Goal: Information Seeking & Learning: Learn about a topic

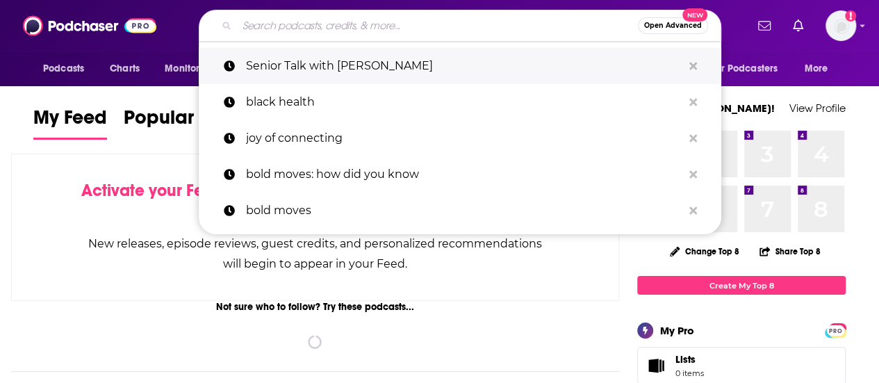
click at [354, 66] on p "Senior Talk with [PERSON_NAME]" at bounding box center [464, 66] width 436 height 36
type input "Senior Talk with [PERSON_NAME]"
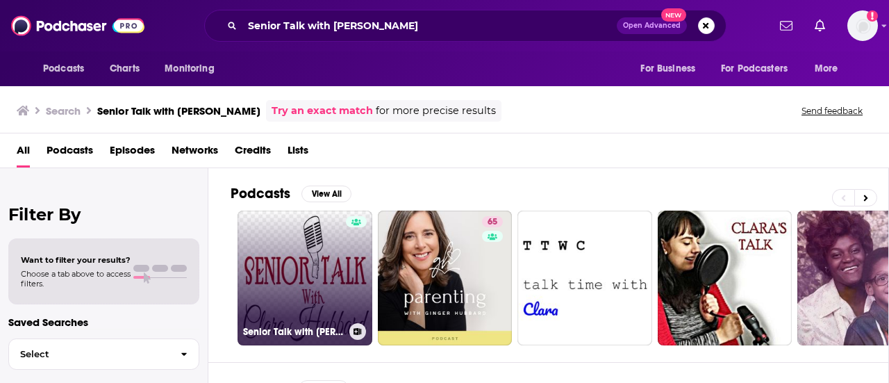
click at [299, 281] on link "Senior Talk with [PERSON_NAME]" at bounding box center [305, 278] width 135 height 135
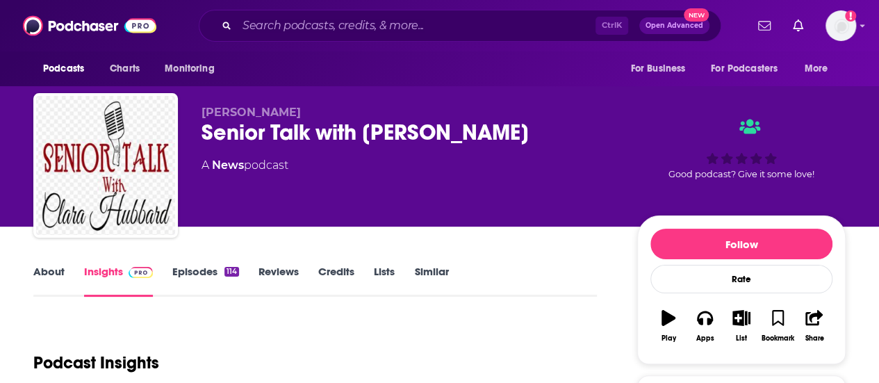
click at [215, 273] on link "Episodes 114" at bounding box center [205, 281] width 67 height 32
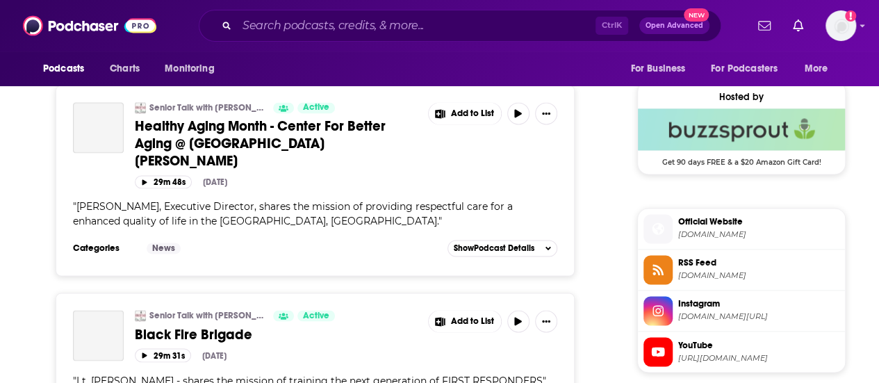
scroll to position [988, 0]
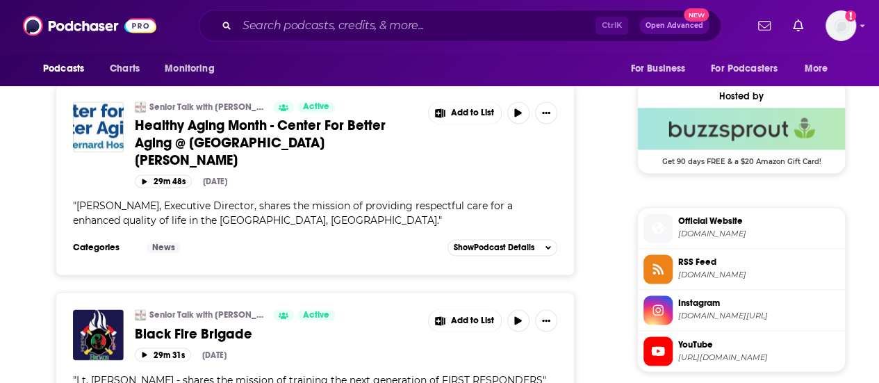
click at [251, 124] on span "Healthy Aging Month - Center For Better Aging @ St. Bernard Hospital" at bounding box center [260, 143] width 251 height 52
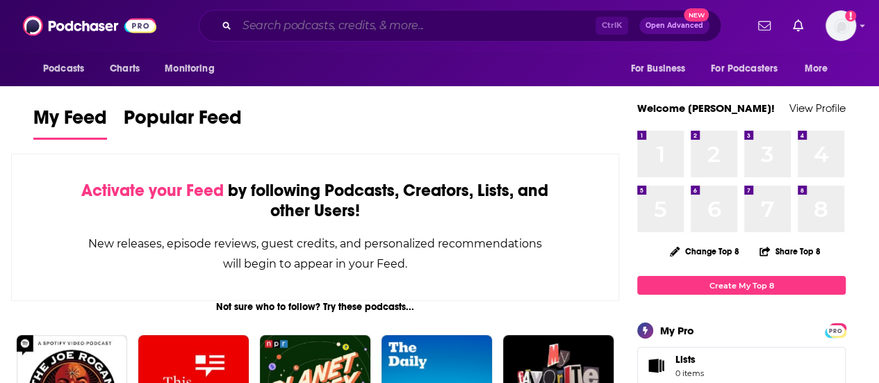
click at [329, 33] on input "Search podcasts, credits, & more..." at bounding box center [416, 26] width 359 height 22
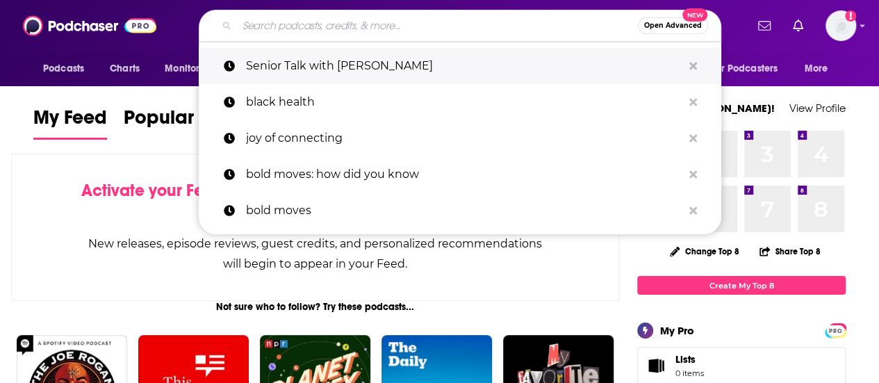
click at [345, 61] on p "Senior Talk with [PERSON_NAME]" at bounding box center [464, 66] width 436 height 36
type input "Senior Talk with [PERSON_NAME]"
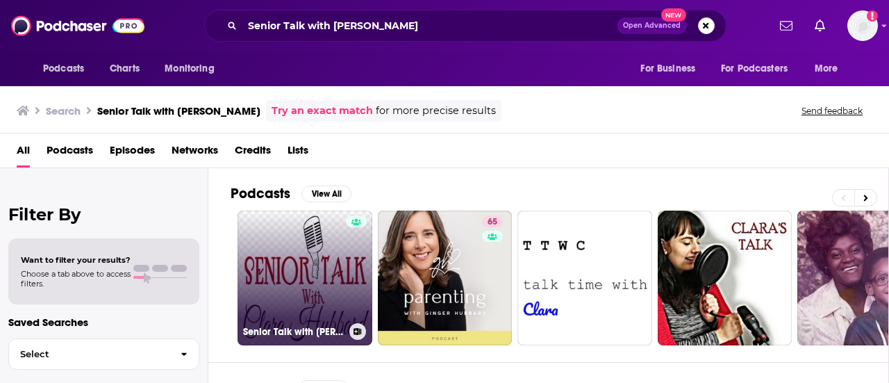
click at [308, 280] on link "Senior Talk with [PERSON_NAME]" at bounding box center [305, 278] width 135 height 135
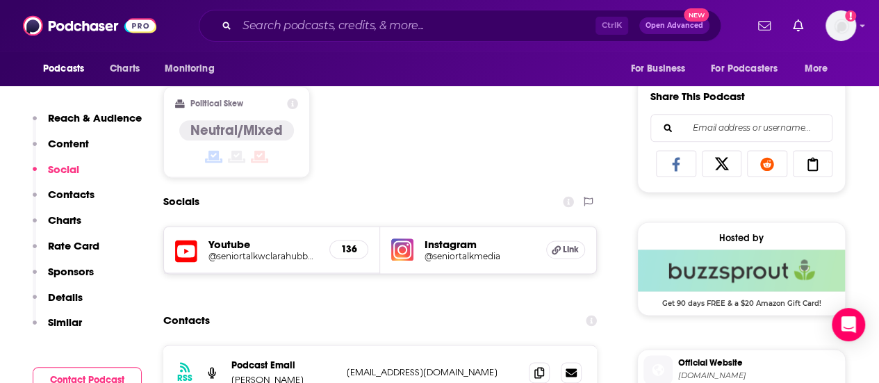
scroll to position [847, 0]
click at [437, 245] on h5 "Instagram" at bounding box center [480, 243] width 110 height 13
click at [403, 247] on img at bounding box center [402, 249] width 22 height 22
